Goal: Task Accomplishment & Management: Use online tool/utility

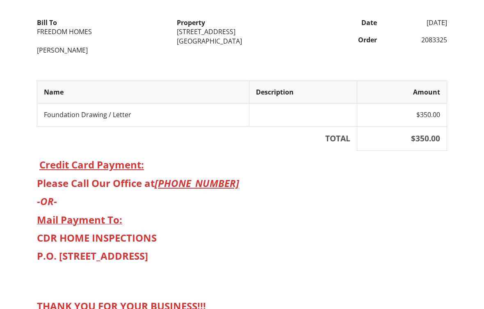
scroll to position [142, 0]
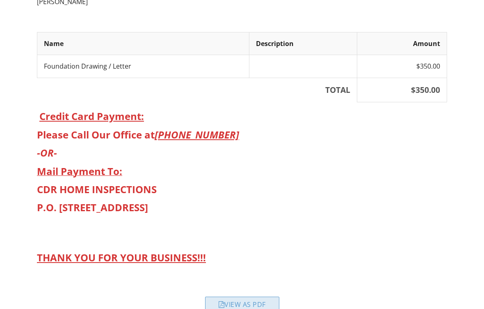
click at [256, 296] on div "View as PDF" at bounding box center [242, 303] width 74 height 15
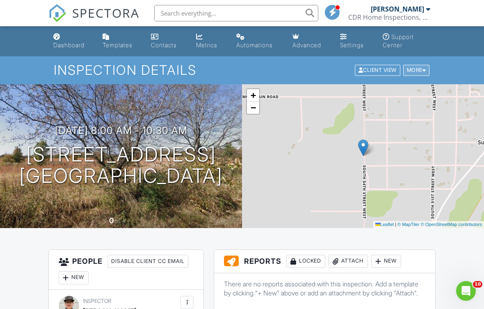
click at [412, 70] on div "More" at bounding box center [416, 70] width 27 height 11
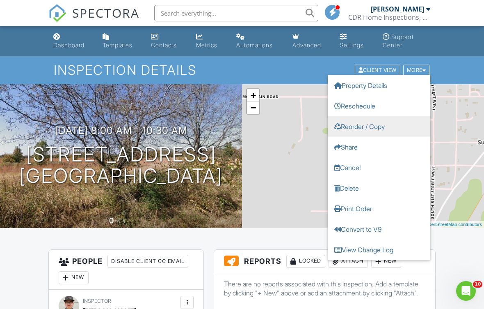
click at [369, 126] on link "Reorder / Copy" at bounding box center [379, 126] width 103 height 21
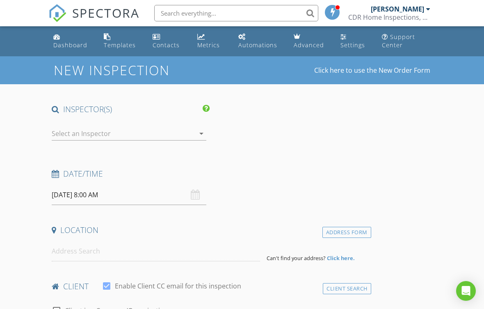
type input "FREEDOM HOMES"
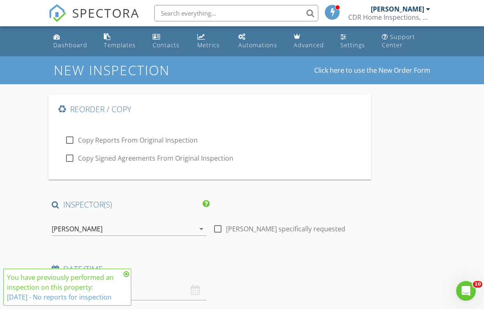
click at [125, 225] on div "[PERSON_NAME]" at bounding box center [123, 228] width 143 height 13
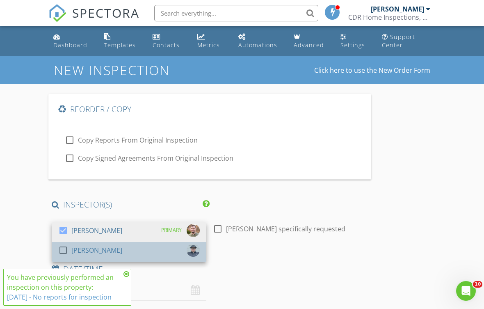
click at [124, 250] on div "check_box_outline_blank [PERSON_NAME]" at bounding box center [129, 251] width 142 height 16
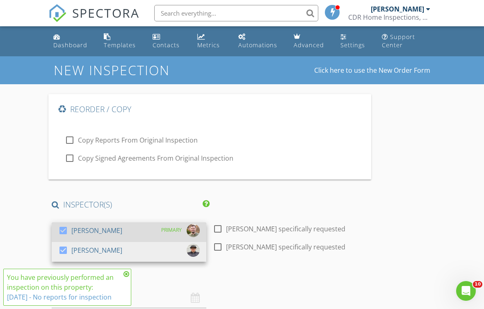
click at [130, 227] on div "check_box Zach Smith PRIMARY" at bounding box center [129, 232] width 142 height 16
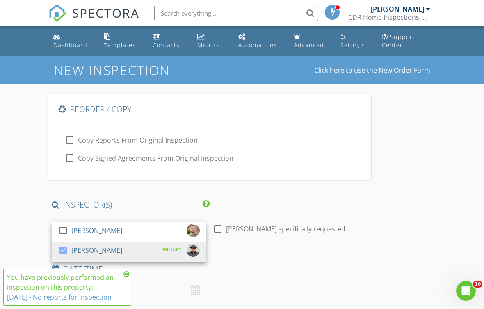
click at [146, 202] on h4 "INSPECTOR(S)" at bounding box center [131, 204] width 158 height 11
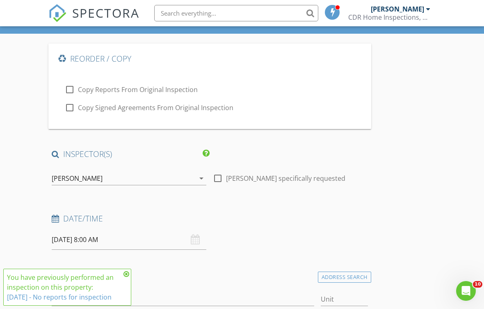
scroll to position [117, 0]
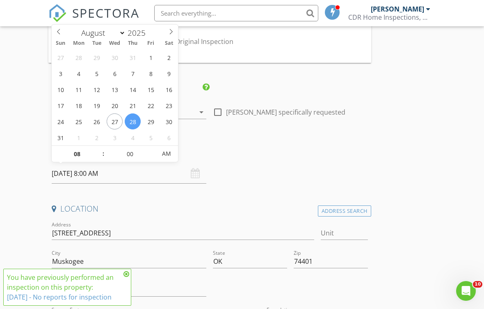
click at [121, 172] on input "08/28/2025 8:00 AM" at bounding box center [129, 173] width 155 height 20
type input "[DATE] 8:00 AM"
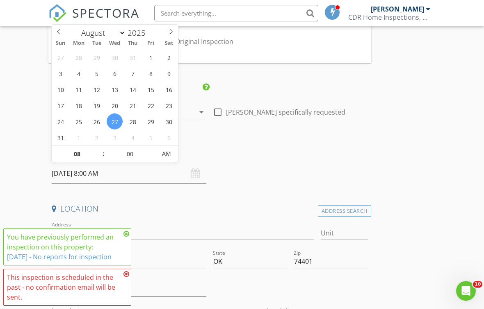
click at [149, 218] on div "Location" at bounding box center [209, 211] width 323 height 16
click at [125, 237] on icon at bounding box center [127, 233] width 6 height 7
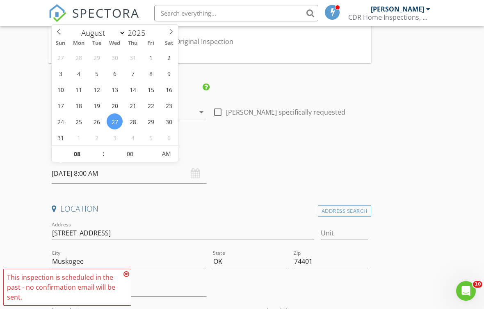
click at [125, 277] on icon at bounding box center [127, 273] width 6 height 7
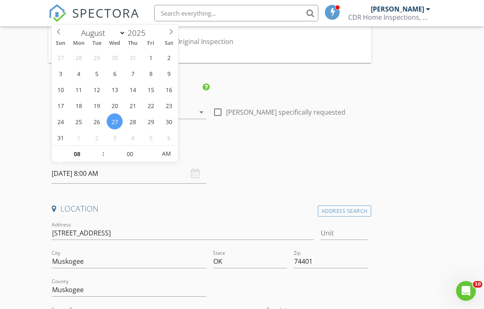
click at [319, 287] on div at bounding box center [290, 290] width 161 height 28
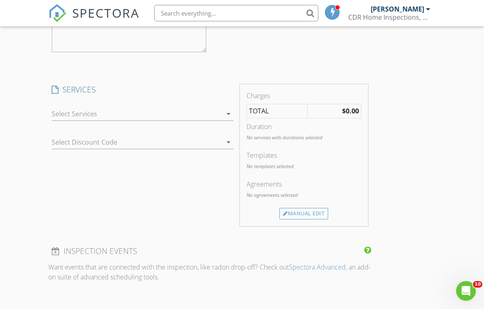
scroll to position [958, 0]
click at [125, 117] on div at bounding box center [137, 114] width 170 height 13
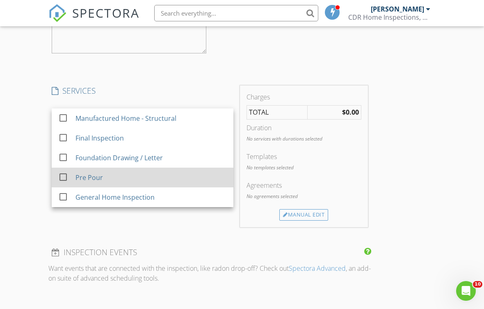
click at [85, 173] on div "Pre Pour" at bounding box center [89, 177] width 27 height 10
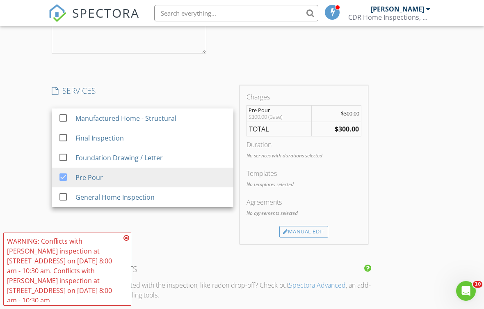
click at [93, 231] on div "SERVICES check_box_outline_blank Manufactured Home - Structural check_box_outli…" at bounding box center [142, 164] width 188 height 158
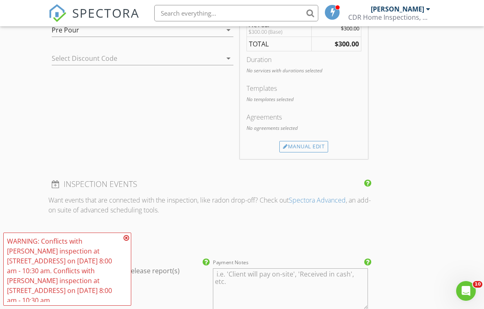
scroll to position [1056, 0]
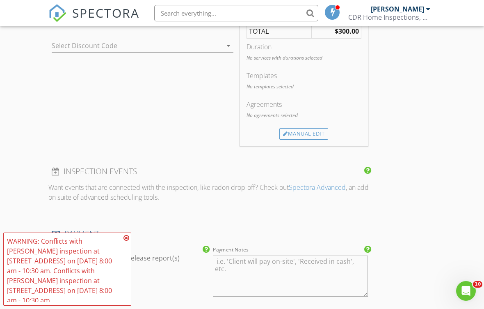
click at [123, 251] on div "WARNING: Conflicts with Rodney Palmer's inspection at 6541 S 54TH ST W on 08/27…" at bounding box center [67, 268] width 128 height 73
click at [125, 241] on icon at bounding box center [127, 237] width 6 height 7
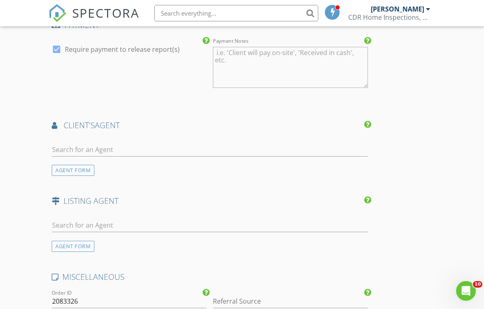
scroll to position [1324, 0]
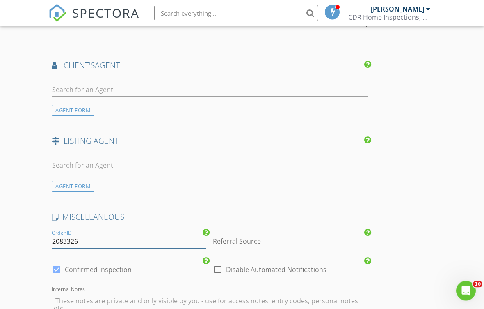
click at [133, 236] on input "2083326" at bounding box center [129, 242] width 155 height 14
type input "2083425"
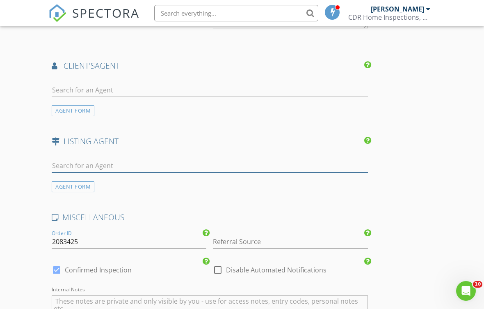
click at [221, 162] on input "text" at bounding box center [210, 166] width 316 height 14
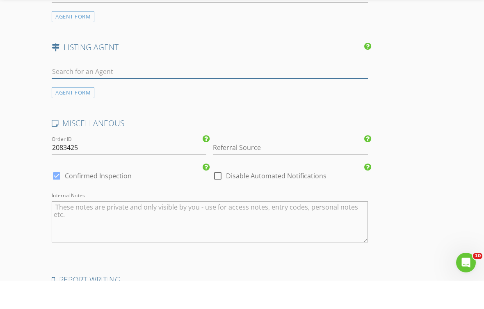
scroll to position [1391, 0]
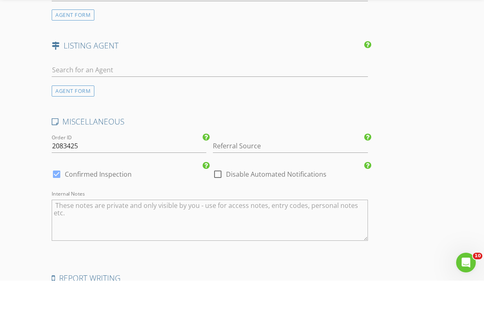
click at [228, 228] on textarea "Internal Notes" at bounding box center [210, 248] width 316 height 41
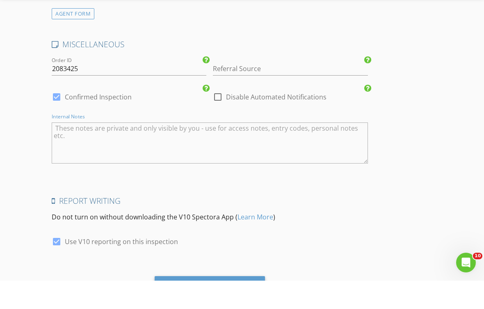
scroll to position [1504, 0]
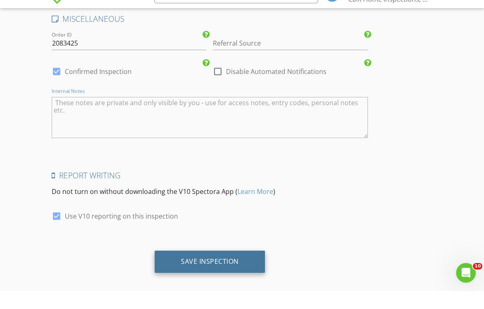
click at [229, 275] on div "Save Inspection" at bounding box center [210, 279] width 58 height 8
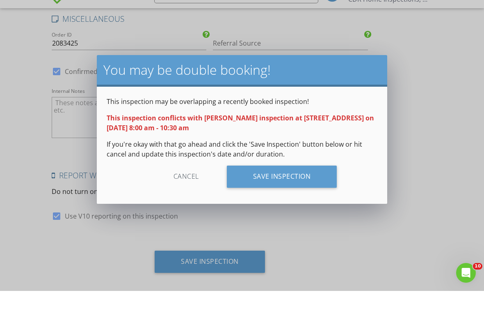
scroll to position [1498, 0]
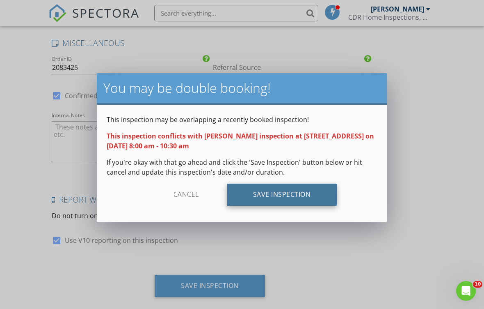
click at [295, 198] on div "Save Inspection" at bounding box center [282, 194] width 110 height 22
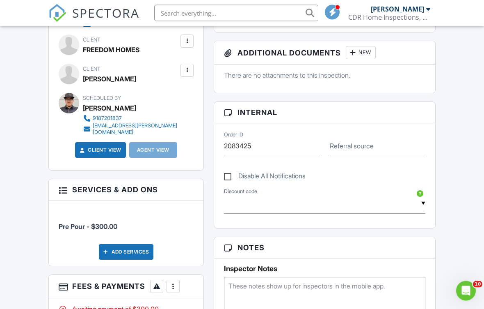
scroll to position [378, 0]
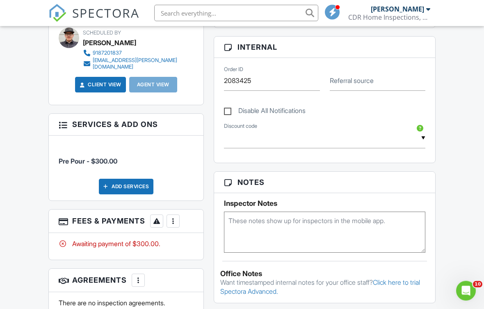
click at [173, 217] on div at bounding box center [173, 221] width 8 height 8
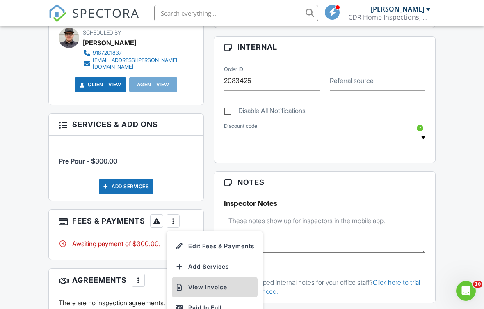
click at [195, 284] on li "View Invoice" at bounding box center [215, 287] width 86 height 21
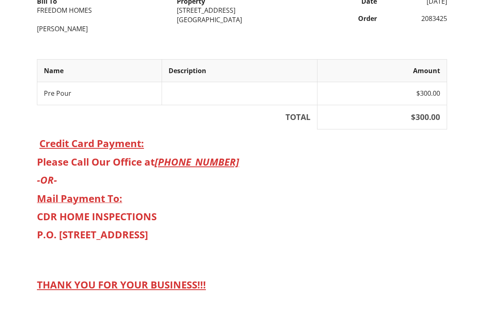
scroll to position [142, 0]
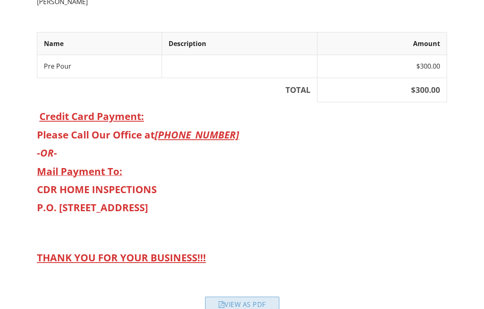
click at [252, 298] on div "View as PDF" at bounding box center [242, 303] width 74 height 15
